Goal: Transaction & Acquisition: Purchase product/service

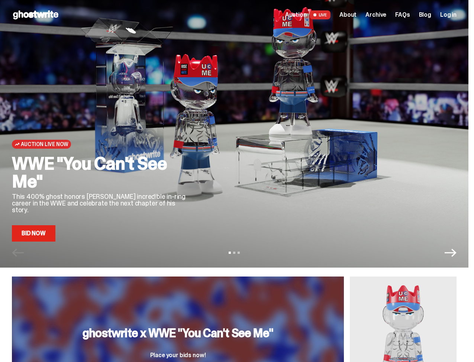
click at [259, 115] on div at bounding box center [330, 146] width 252 height 189
click at [40, 238] on link "Bid Now" at bounding box center [33, 233] width 43 height 16
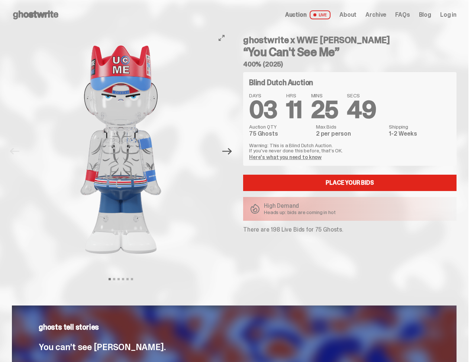
click at [228, 154] on icon "Next" at bounding box center [227, 151] width 10 height 10
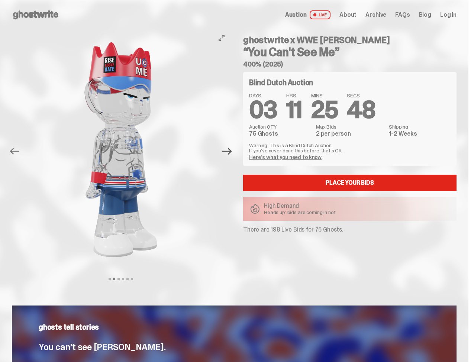
click at [228, 154] on icon "Next" at bounding box center [227, 151] width 10 height 10
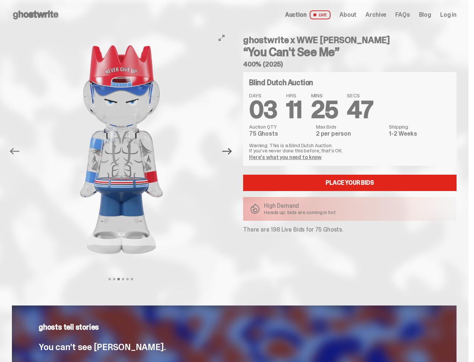
click at [228, 154] on icon "Next" at bounding box center [227, 151] width 10 height 10
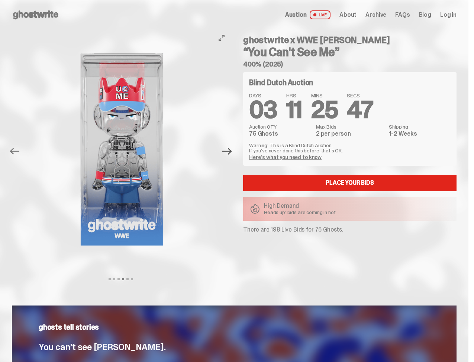
click at [228, 154] on icon "Next" at bounding box center [227, 151] width 10 height 10
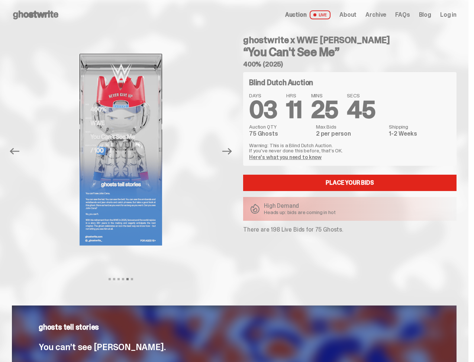
click at [43, 19] on icon at bounding box center [36, 15] width 48 height 12
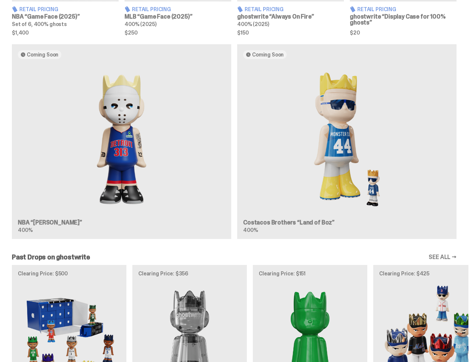
scroll to position [584, 0]
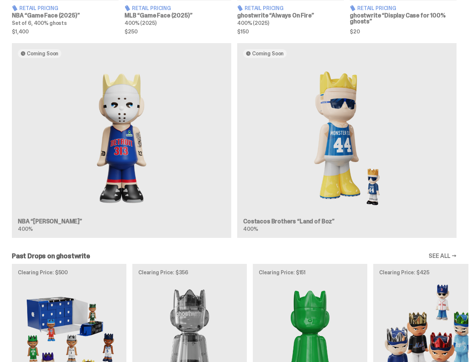
click at [138, 154] on div "Coming Soon NBA “[PERSON_NAME]” 400% Coming Soon Costacos Brothers “Land of Boz…" at bounding box center [234, 143] width 468 height 201
click at [32, 226] on div "Coming Soon NBA “[PERSON_NAME]” 400% Coming Soon Costacos Brothers “Land of Boz…" at bounding box center [234, 143] width 468 height 201
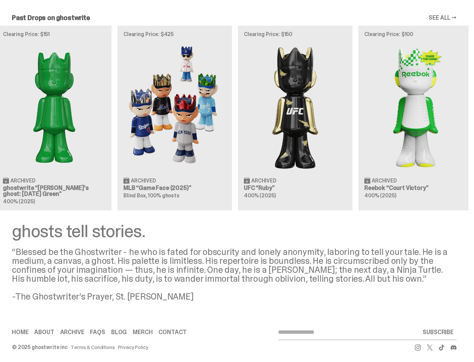
scroll to position [0, 267]
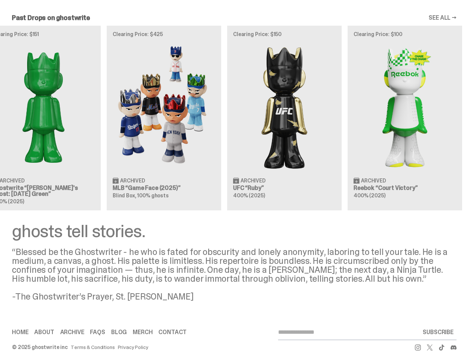
click at [172, 164] on div "Clearing Price: $500 Archived NBA “Game Face (2025)” Blind Box, 100% ghosts Cle…" at bounding box center [234, 118] width 468 height 184
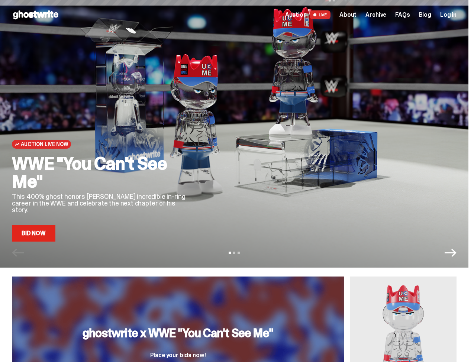
scroll to position [822, 0]
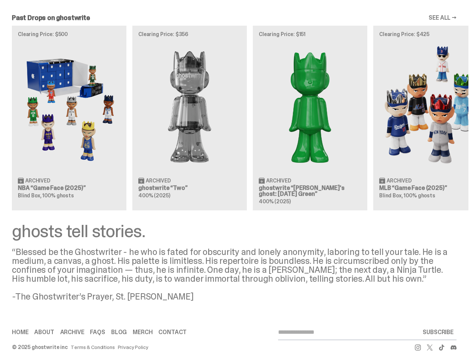
click at [367, 123] on div "Clearing Price: $500 Archived NBA “Game Face (2025)” Blind Box, 100% ghosts Cle…" at bounding box center [234, 118] width 468 height 184
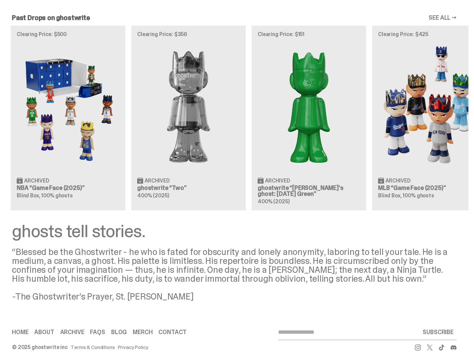
click at [416, 123] on div "Clearing Price: $500 Archived NBA “Game Face (2025)” Blind Box, 100% ghosts Cle…" at bounding box center [234, 118] width 468 height 184
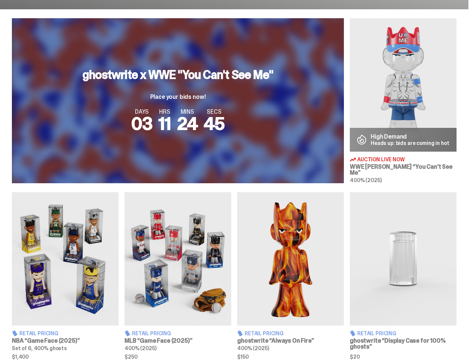
scroll to position [283, 0]
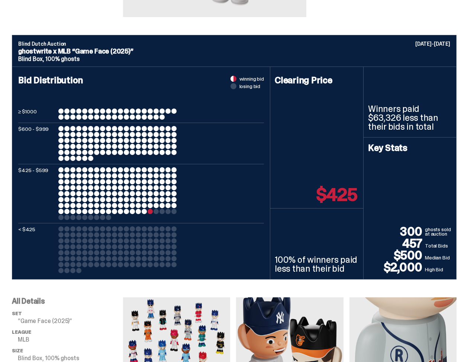
scroll to position [224, 0]
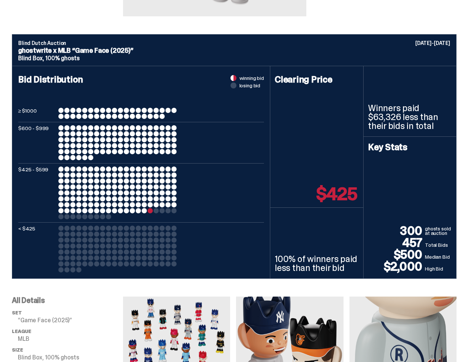
click at [152, 212] on div at bounding box center [150, 210] width 5 height 5
